Goal: Task Accomplishment & Management: Complete application form

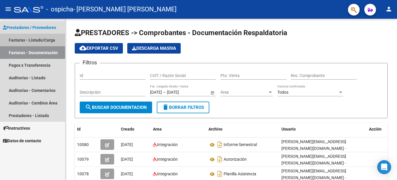
click at [35, 38] on link "Facturas - Listado/Carga" at bounding box center [32, 40] width 65 height 13
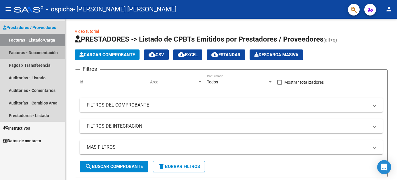
click at [28, 53] on link "Facturas - Documentación" at bounding box center [32, 52] width 65 height 13
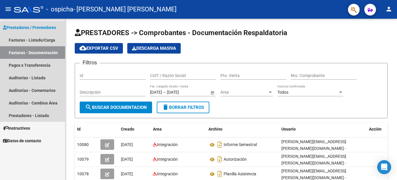
click at [46, 47] on link "Facturas - Documentación" at bounding box center [32, 52] width 65 height 13
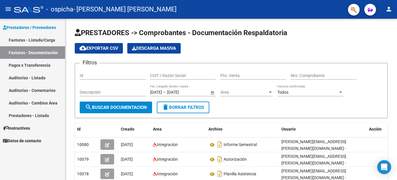
click at [15, 117] on link "Prestadores - Listado" at bounding box center [32, 115] width 65 height 13
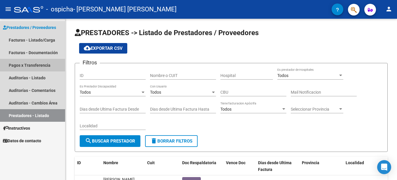
click at [25, 59] on link "Pagos x Transferencia" at bounding box center [32, 65] width 65 height 13
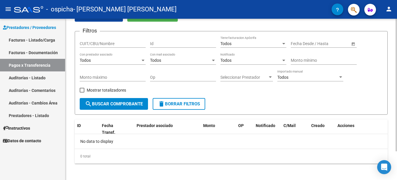
scroll to position [35, 0]
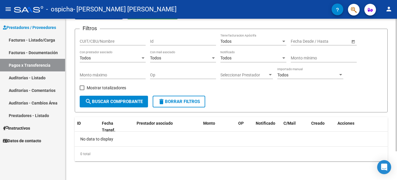
click at [131, 98] on button "search Buscar Comprobante" at bounding box center [114, 101] width 68 height 12
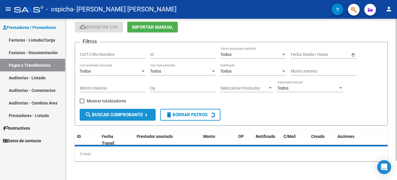
scroll to position [22, 0]
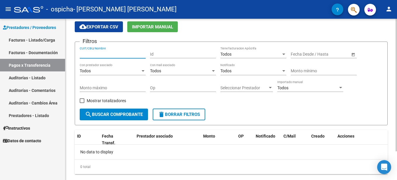
click at [112, 56] on input "CUIT/CBU/Nombre" at bounding box center [113, 54] width 66 height 5
click at [112, 55] on input "CUIT/CBU/Nombre" at bounding box center [113, 54] width 66 height 5
click at [309, 121] on form "Filtros CUIT/CBU/Nombre Id Todos Tiene facturacion Apócrifa Start date – End da…" at bounding box center [231, 83] width 313 height 84
paste input "27581100065"
type input "27581100065"
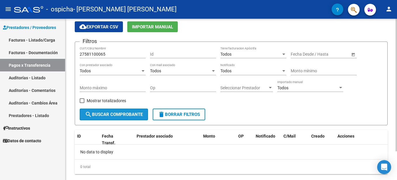
click at [115, 115] on span "search Buscar Comprobante" at bounding box center [114, 114] width 58 height 5
click at [261, 54] on div "Todos" at bounding box center [250, 54] width 61 height 5
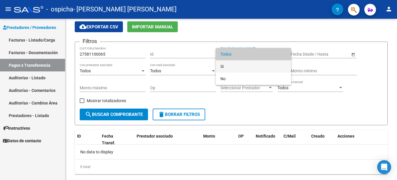
click at [232, 67] on span "Si" at bounding box center [253, 66] width 66 height 12
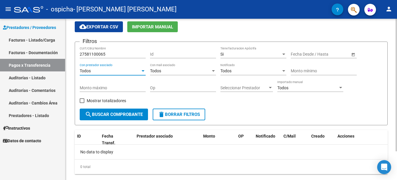
click at [118, 69] on div "Todos" at bounding box center [110, 70] width 61 height 5
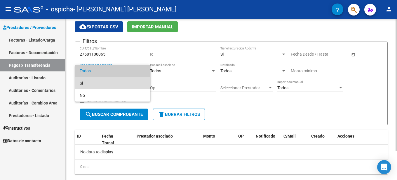
drag, startPoint x: 112, startPoint y: 80, endPoint x: 116, endPoint y: 79, distance: 4.4
click at [111, 81] on span "Si" at bounding box center [113, 83] width 66 height 12
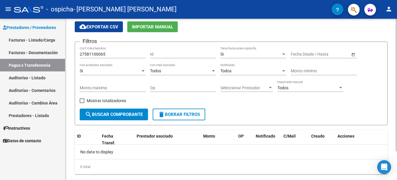
click at [352, 54] on span "Open calendar" at bounding box center [353, 54] width 14 height 14
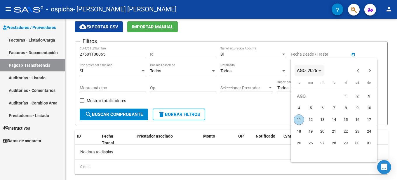
click at [321, 71] on polygon "Choose month and year" at bounding box center [320, 70] width 3 height 1
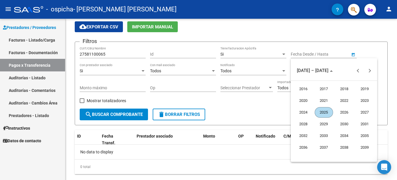
click at [322, 112] on span "2025" at bounding box center [324, 112] width 18 height 11
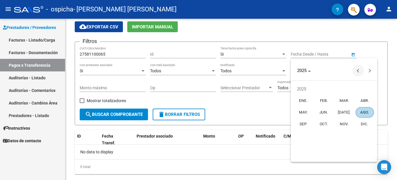
click at [357, 71] on span "Previous year" at bounding box center [358, 71] width 12 height 12
click at [371, 71] on span "Next year" at bounding box center [370, 71] width 12 height 12
click at [310, 71] on polygon "Choose date" at bounding box center [309, 70] width 3 height 1
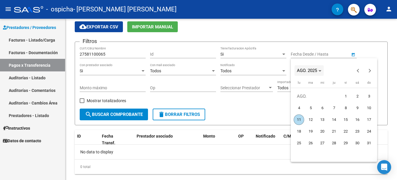
click at [319, 69] on span "AGO. 2025" at bounding box center [309, 70] width 25 height 4
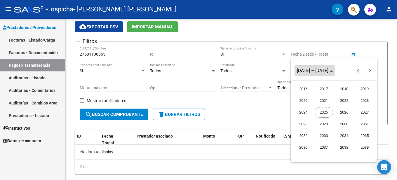
click at [318, 66] on span "Choose date" at bounding box center [315, 70] width 41 height 14
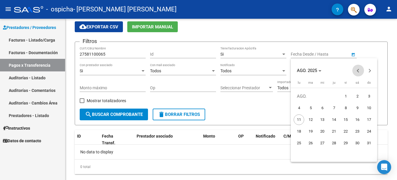
click at [360, 71] on span "Previous month" at bounding box center [358, 71] width 12 height 12
click at [360, 70] on button "Previous month" at bounding box center [358, 71] width 12 height 12
click at [358, 72] on span "Previous month" at bounding box center [358, 71] width 12 height 12
click at [333, 94] on span "1" at bounding box center [334, 96] width 11 height 11
type input "[DATE]"
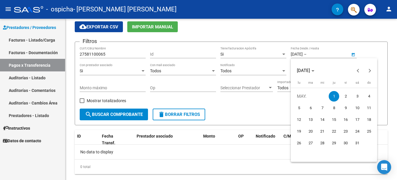
click at [121, 115] on div at bounding box center [198, 90] width 397 height 180
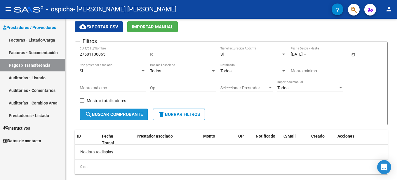
click at [122, 115] on span "search Buscar Comprobante" at bounding box center [114, 114] width 58 height 5
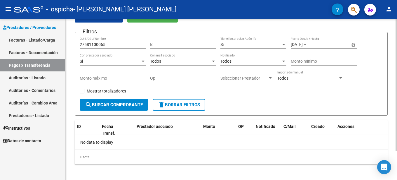
scroll to position [35, 0]
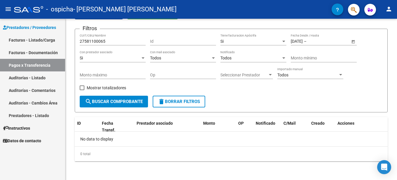
drag, startPoint x: 25, startPoint y: 41, endPoint x: 28, endPoint y: 41, distance: 3.2
click at [25, 41] on link "Facturas - Listado/Carga" at bounding box center [32, 40] width 65 height 13
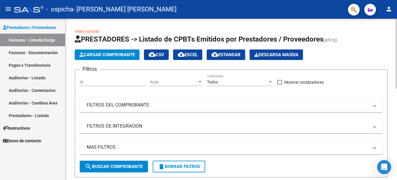
click at [126, 53] on span "Cargar Comprobante" at bounding box center [106, 54] width 55 height 5
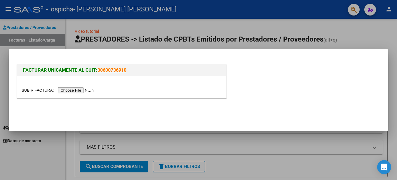
click at [27, 90] on input "file" at bounding box center [59, 90] width 74 height 6
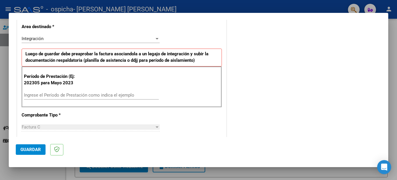
scroll to position [126, 0]
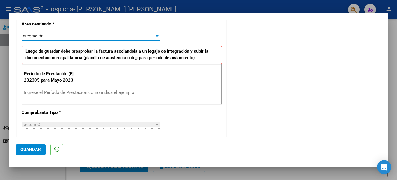
click at [46, 35] on div "Integración" at bounding box center [88, 35] width 133 height 5
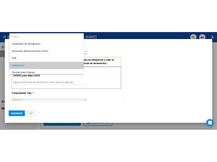
scroll to position [25, 0]
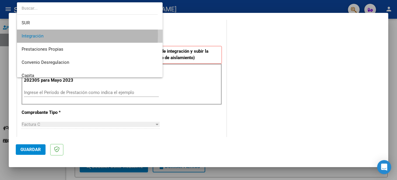
click at [46, 35] on span "Integración" at bounding box center [90, 35] width 136 height 13
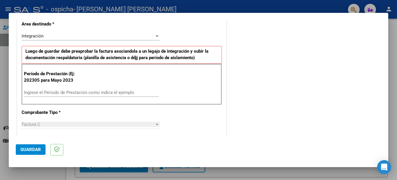
click at [81, 95] on div "Ingrese el Período de Prestación como indica el ejemplo" at bounding box center [91, 92] width 135 height 9
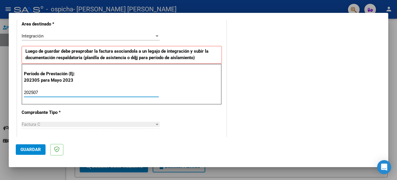
type input "202507"
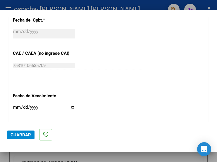
scroll to position [378, 0]
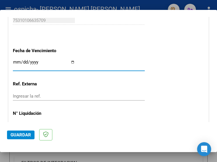
click at [70, 69] on input "Ingresar la fecha" at bounding box center [44, 64] width 62 height 9
type input "[DATE]"
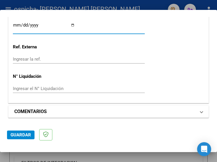
scroll to position [421, 0]
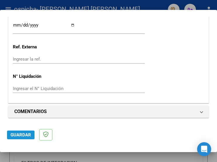
click at [25, 136] on span "Guardar" at bounding box center [21, 135] width 20 height 5
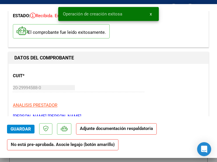
scroll to position [63, 0]
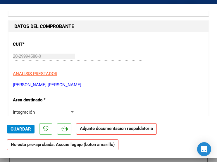
drag, startPoint x: 167, startPoint y: 88, endPoint x: 195, endPoint y: 88, distance: 28.0
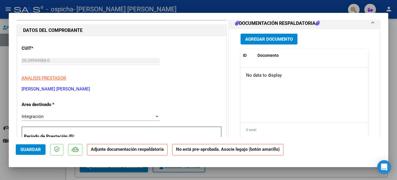
scroll to position [0, 0]
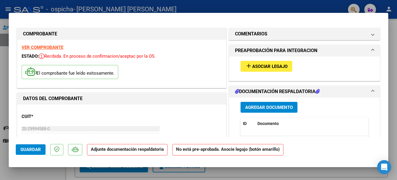
click at [275, 64] on span "Asociar Legajo" at bounding box center [269, 66] width 35 height 5
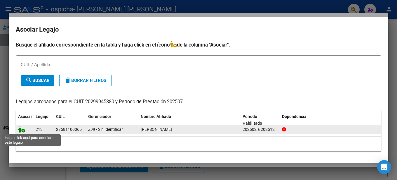
click at [20, 130] on icon at bounding box center [21, 129] width 7 height 6
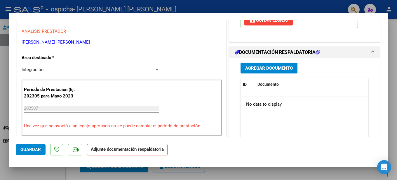
scroll to position [126, 0]
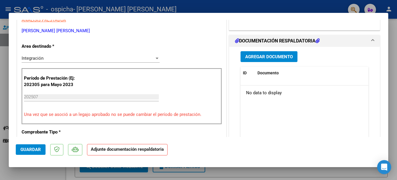
click at [322, 53] on div "Agregar Documento" at bounding box center [305, 56] width 128 height 11
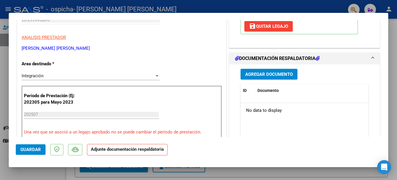
scroll to position [95, 0]
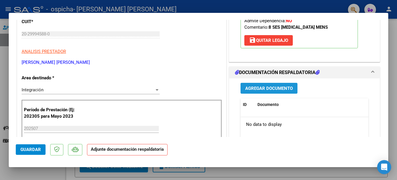
click at [275, 89] on span "Agregar Documento" at bounding box center [269, 88] width 48 height 5
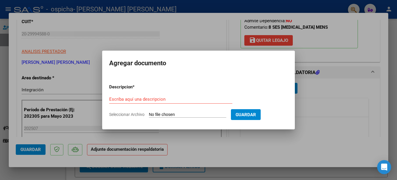
click at [314, 56] on div at bounding box center [198, 90] width 397 height 180
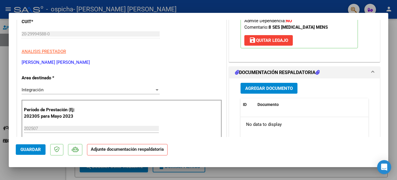
drag, startPoint x: 281, startPoint y: 88, endPoint x: 299, endPoint y: 50, distance: 41.7
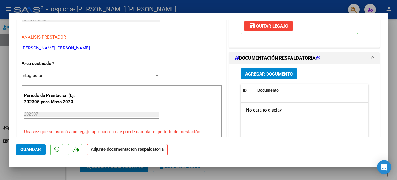
scroll to position [126, 0]
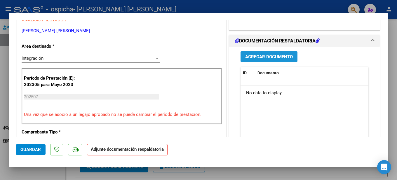
click at [259, 52] on button "Agregar Documento" at bounding box center [269, 56] width 57 height 11
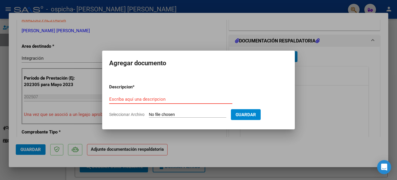
paste input "Planilla asistencia"
type input "Planilla asistencia"
click at [160, 112] on input "Seleccionar Archivo" at bounding box center [187, 115] width 77 height 6
type input "C:\fakepath\Asistencia Julio.pdf"
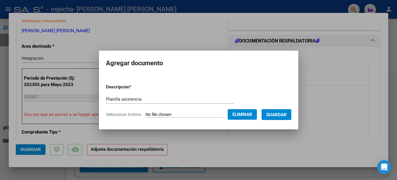
click at [272, 112] on span "Guardar" at bounding box center [276, 114] width 20 height 5
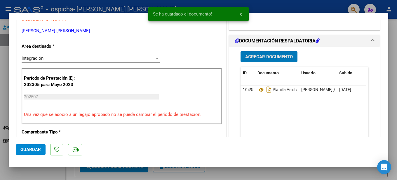
click at [266, 57] on span "Agregar Documento" at bounding box center [269, 56] width 48 height 5
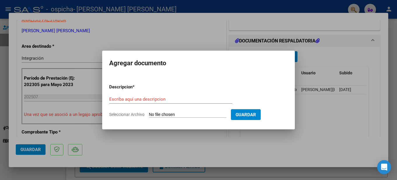
click at [285, 93] on form "Descripcion * Escriba aquí una descripcion Seleccionar Archivo Guardar" at bounding box center [198, 100] width 179 height 43
paste input "Autorización"
type input "Autorización"
click at [162, 113] on input "Seleccionar Archivo" at bounding box center [187, 115] width 77 height 6
type input "C:\fakepath\Autorización 2025.pdf"
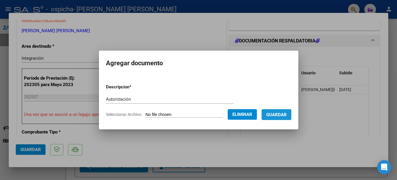
click at [277, 112] on span "Guardar" at bounding box center [276, 114] width 20 height 5
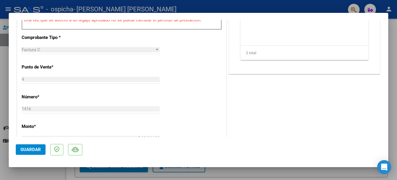
scroll to position [221, 0]
click at [38, 151] on span "Guardar" at bounding box center [30, 149] width 20 height 5
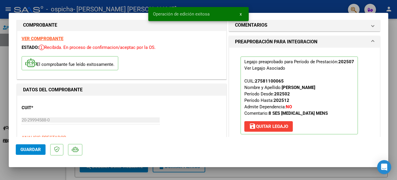
scroll to position [0, 0]
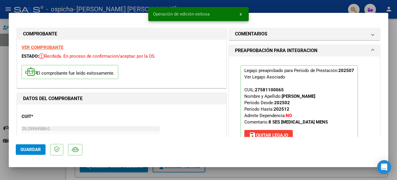
click at [0, 63] on div at bounding box center [198, 90] width 397 height 180
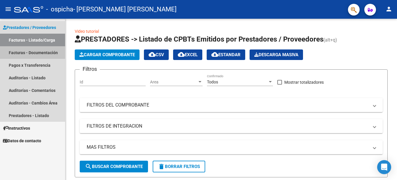
click at [20, 52] on link "Facturas - Documentación" at bounding box center [32, 52] width 65 height 13
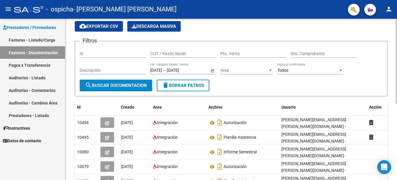
scroll to position [30, 0]
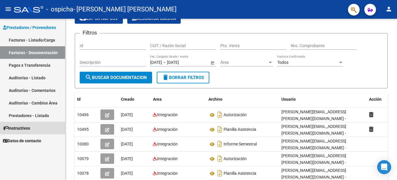
click at [26, 125] on span "Instructivos" at bounding box center [16, 128] width 27 height 6
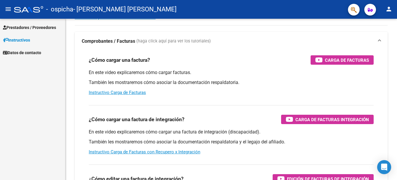
click at [27, 55] on span "Datos de contacto" at bounding box center [22, 52] width 38 height 6
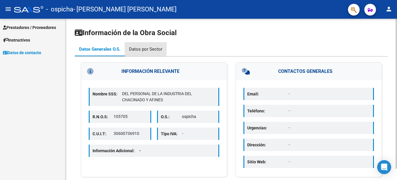
click at [136, 48] on div "Datos por Sector" at bounding box center [145, 49] width 33 height 6
